Goal: Task Accomplishment & Management: Complete application form

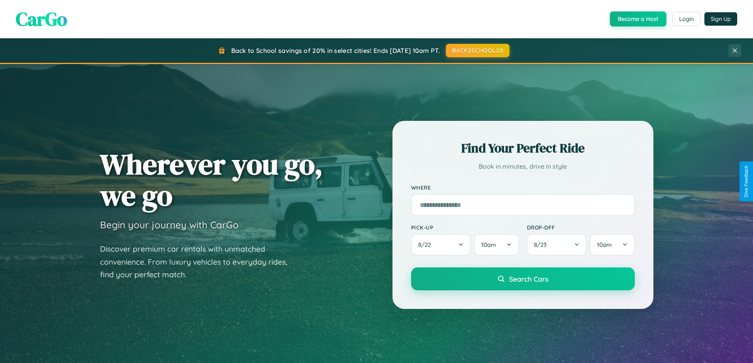
scroll to position [544, 0]
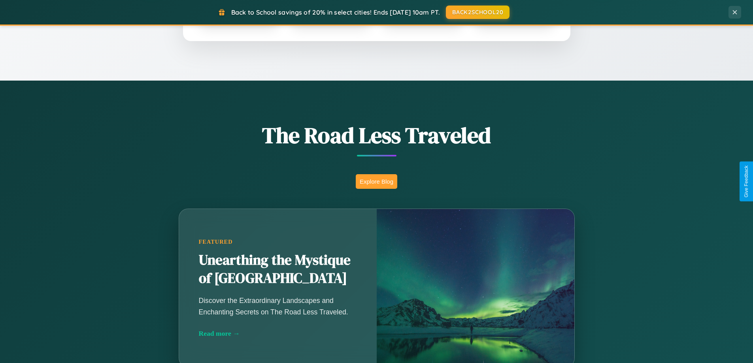
click at [376, 181] on button "Explore Blog" at bounding box center [377, 181] width 42 height 15
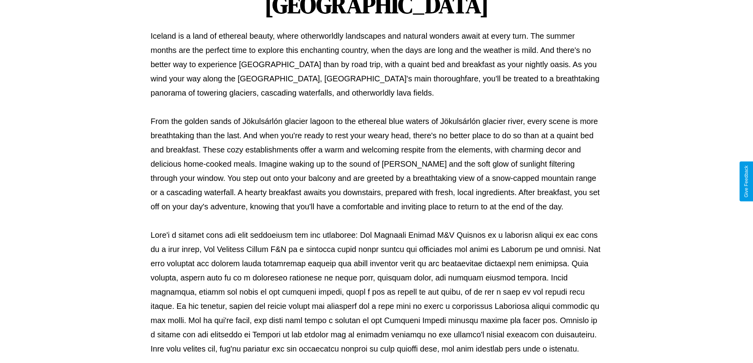
scroll to position [256, 0]
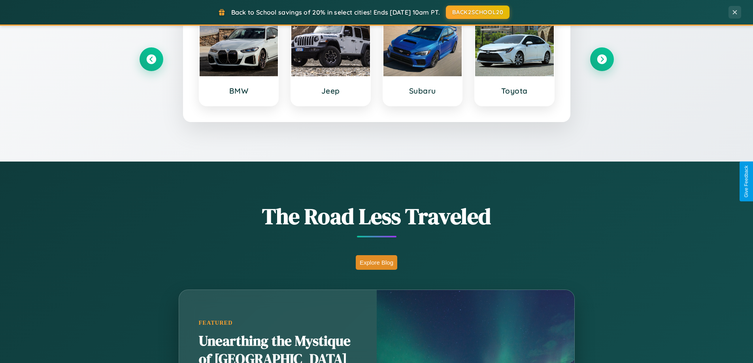
scroll to position [341, 0]
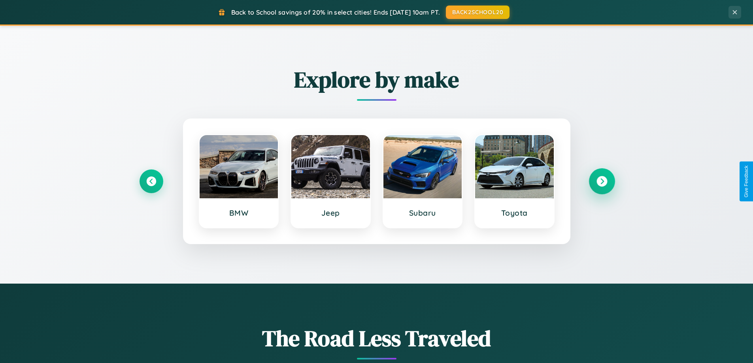
click at [602, 181] on icon at bounding box center [602, 181] width 11 height 11
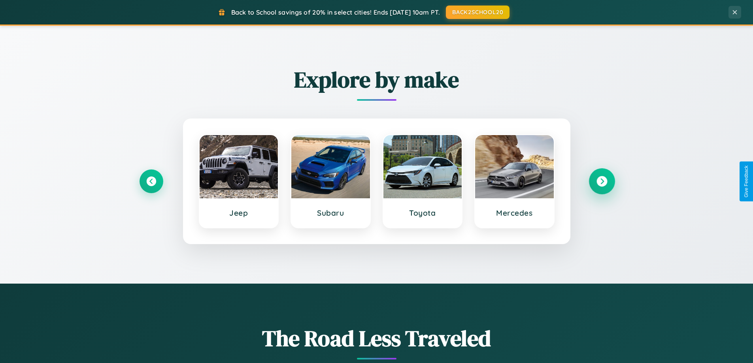
click at [602, 181] on icon at bounding box center [602, 181] width 11 height 11
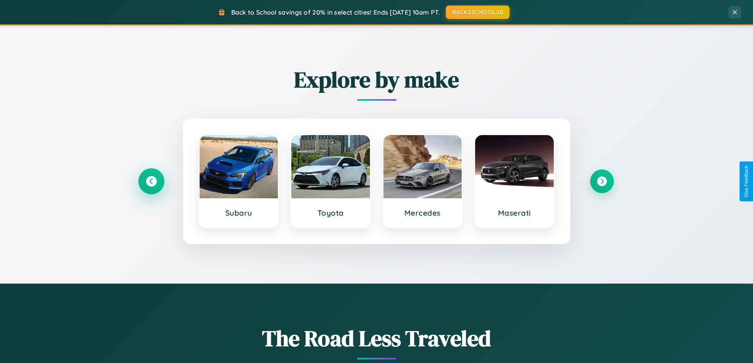
click at [151, 181] on icon at bounding box center [151, 181] width 11 height 11
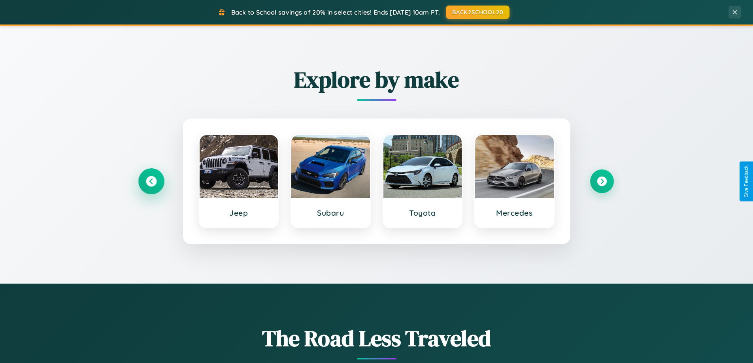
scroll to position [1270, 0]
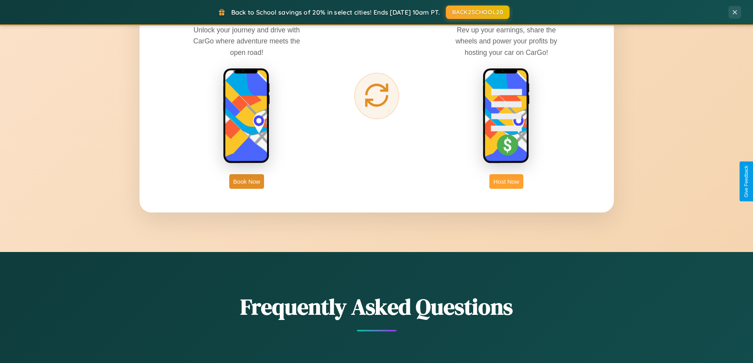
click at [506, 181] on button "Host Now" at bounding box center [506, 181] width 34 height 15
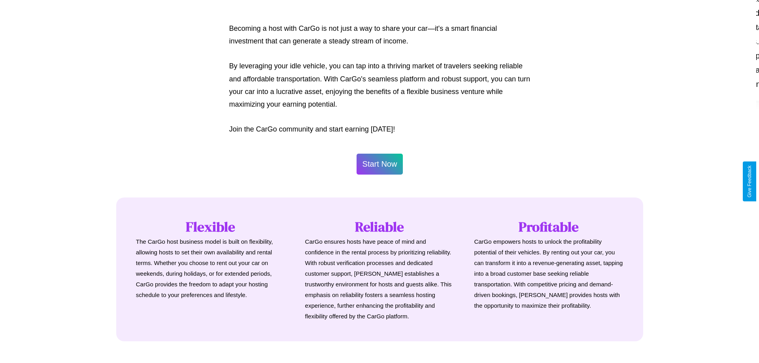
scroll to position [382, 0]
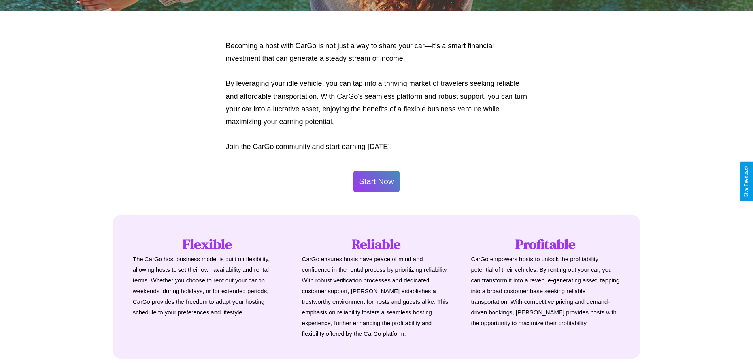
click at [376, 181] on button "Start Now" at bounding box center [376, 181] width 47 height 21
